Goal: Navigation & Orientation: Find specific page/section

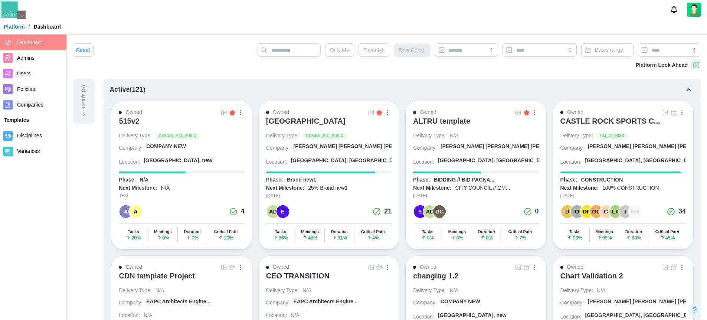
click at [269, 30] on div "Platform / Dashboard" at bounding box center [353, 26] width 707 height 11
click at [671, 114] on img "button" at bounding box center [674, 113] width 6 height 6
click at [488, 28] on div "Platform / Dashboard" at bounding box center [353, 26] width 707 height 11
click at [455, 26] on div "Platform / Dashboard" at bounding box center [353, 26] width 707 height 11
click at [350, 16] on div at bounding box center [353, 9] width 707 height 19
